Goal: Task Accomplishment & Management: Manage account settings

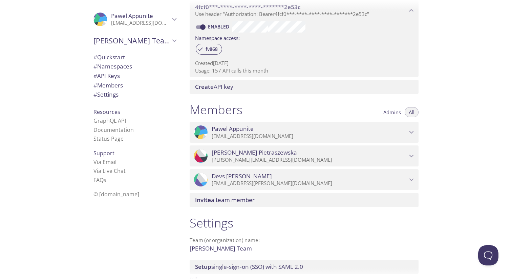
scroll to position [204, 0]
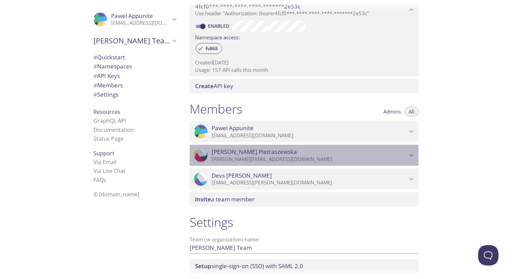
click at [413, 156] on icon "Barbara Pietraszewska" at bounding box center [411, 155] width 9 height 9
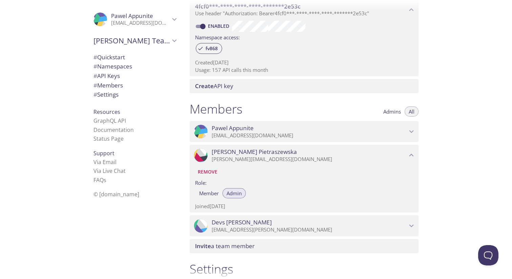
click at [210, 172] on span "Remove" at bounding box center [208, 172] width 20 height 8
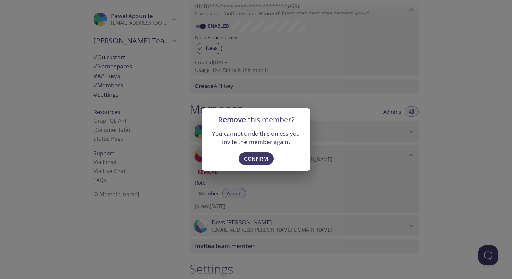
click at [185, 197] on div "Remove this member? You cannot undo this unless you invite the member again. Co…" at bounding box center [256, 139] width 512 height 279
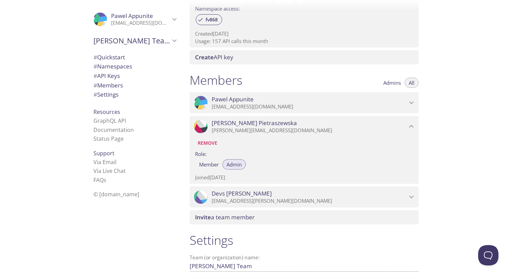
scroll to position [234, 0]
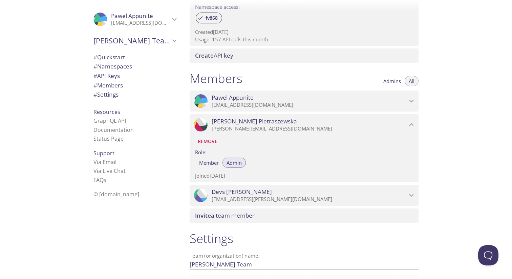
click at [410, 191] on icon "Devs Haver" at bounding box center [411, 195] width 9 height 9
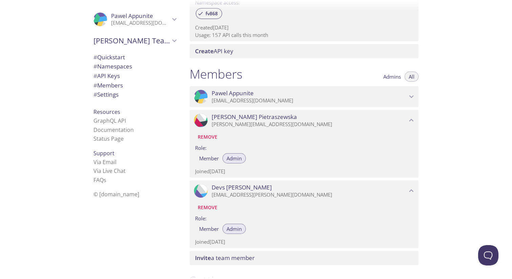
scroll to position [232, 0]
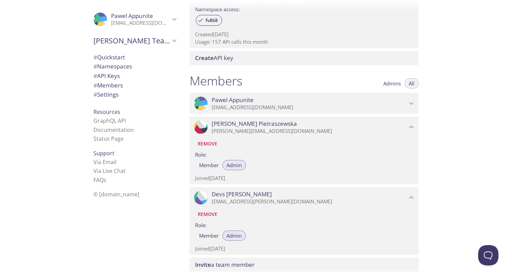
click at [208, 145] on span "Remove" at bounding box center [208, 144] width 20 height 8
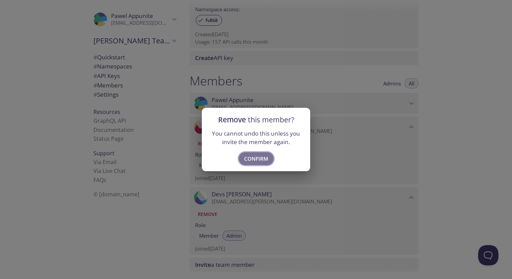
click at [252, 160] on span "Confirm" at bounding box center [256, 158] width 24 height 9
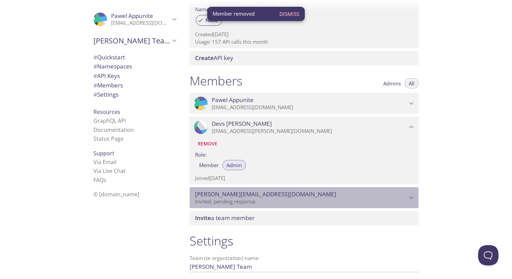
click at [412, 198] on icon "barbara@arabellalabs.com" at bounding box center [411, 197] width 9 height 9
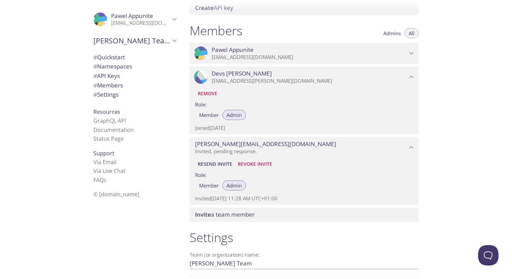
scroll to position [283, 0]
click at [267, 163] on span "Revoke Invite" at bounding box center [255, 163] width 35 height 8
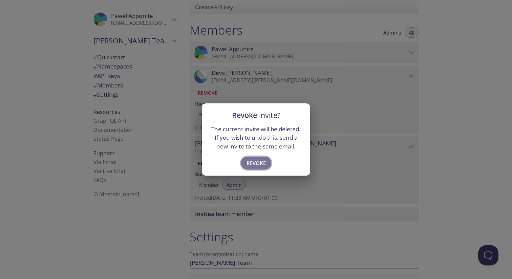
click at [256, 167] on span "Revoke" at bounding box center [256, 163] width 19 height 9
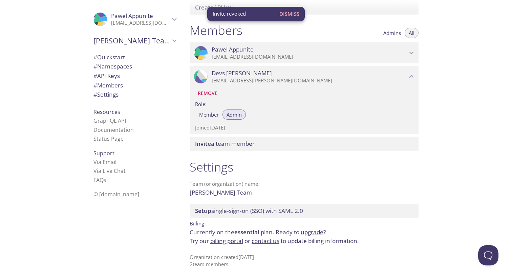
scroll to position [260, 0]
